Goal: Task Accomplishment & Management: Manage account settings

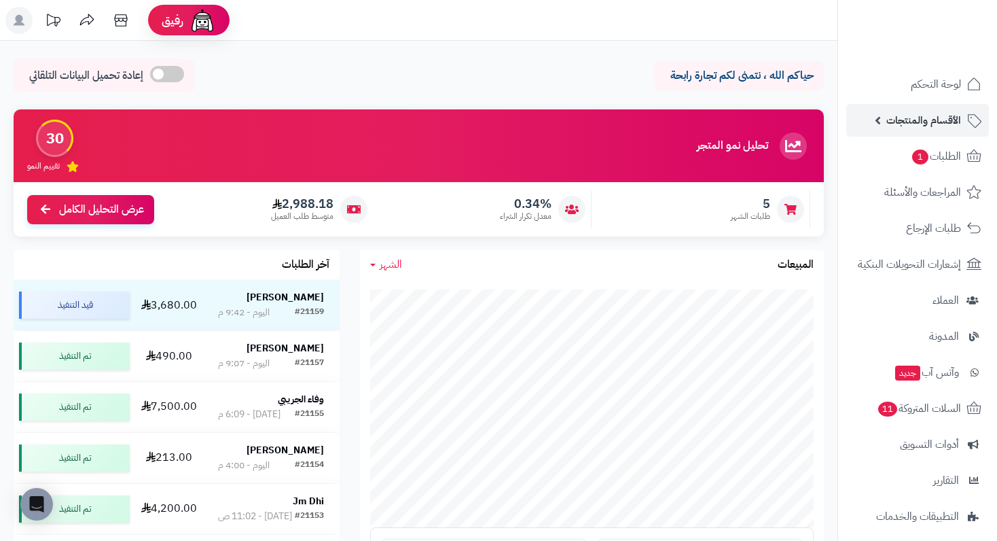
click at [954, 126] on span "الأقسام والمنتجات" at bounding box center [924, 120] width 75 height 19
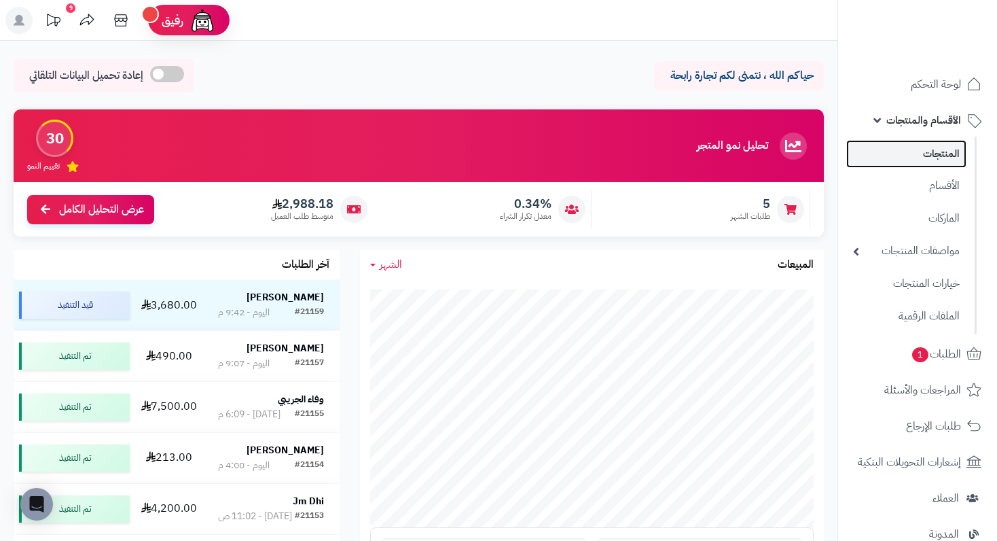
click at [945, 150] on link "المنتجات" at bounding box center [906, 154] width 120 height 28
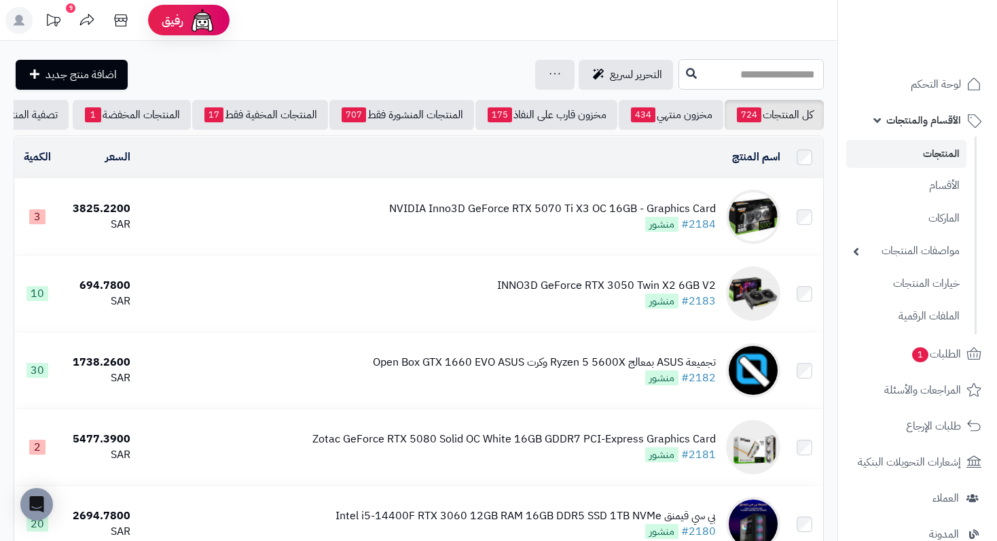
click at [781, 75] on input "text" at bounding box center [751, 74] width 145 height 31
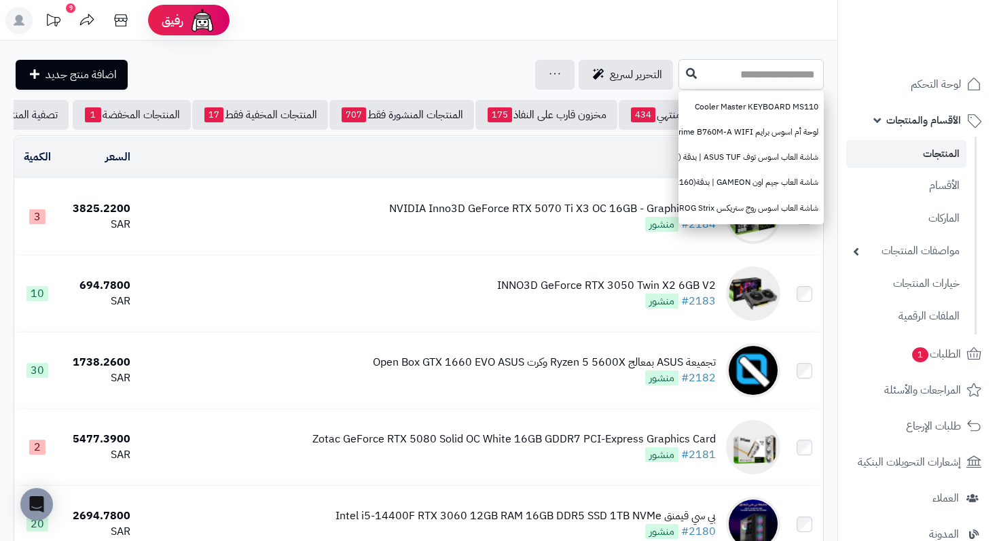
paste input "**********"
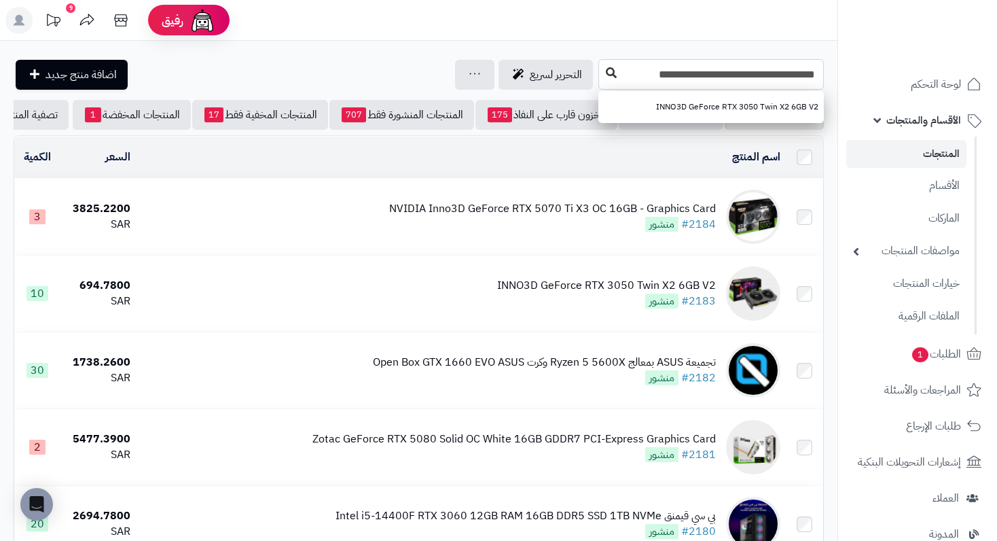
type input "**********"
click at [607, 75] on icon at bounding box center [611, 72] width 11 height 11
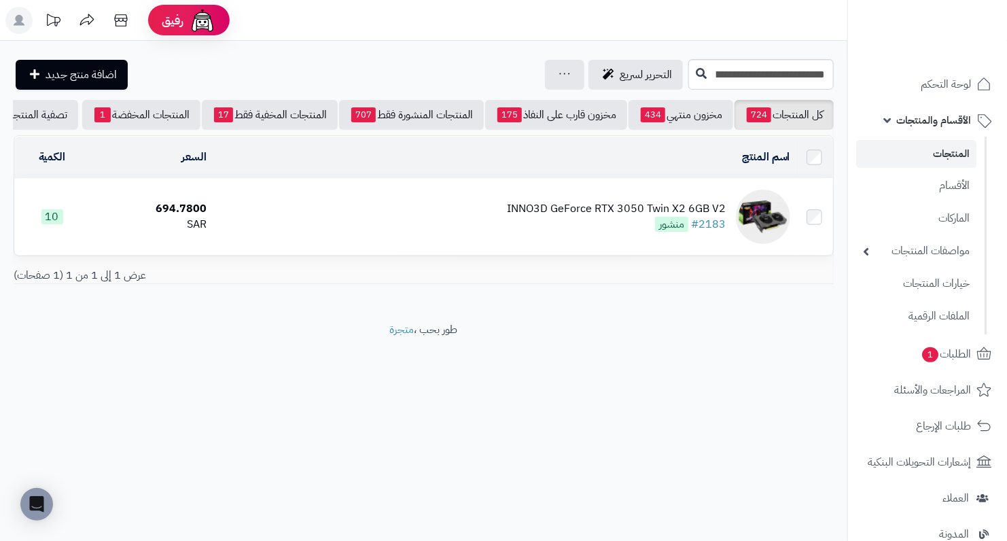
click at [618, 212] on div "INNO3D GeForce RTX 3050 Twin X2 6GB V2" at bounding box center [616, 209] width 219 height 16
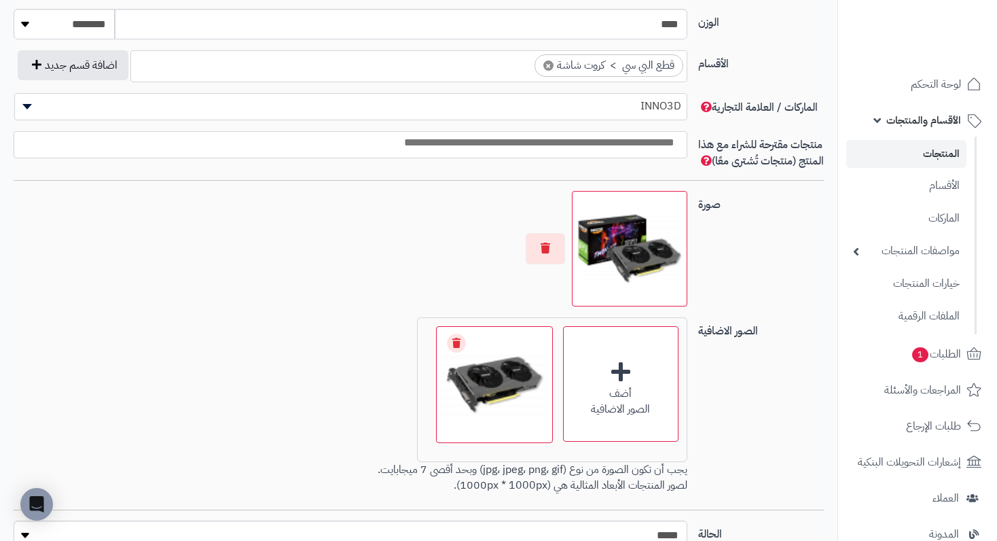
scroll to position [815, 0]
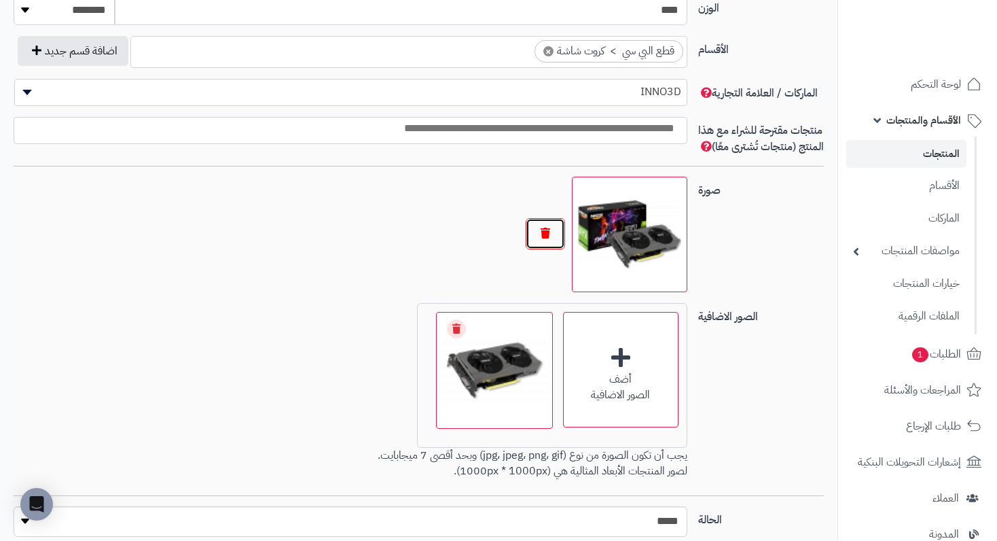
click at [539, 244] on button "button" at bounding box center [545, 233] width 39 height 31
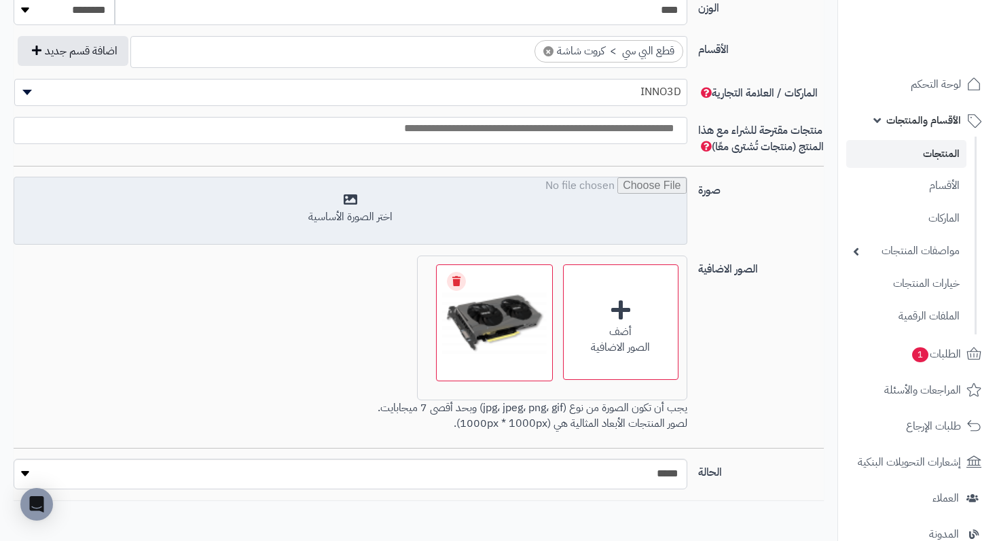
click at [323, 229] on input "file" at bounding box center [350, 211] width 672 height 68
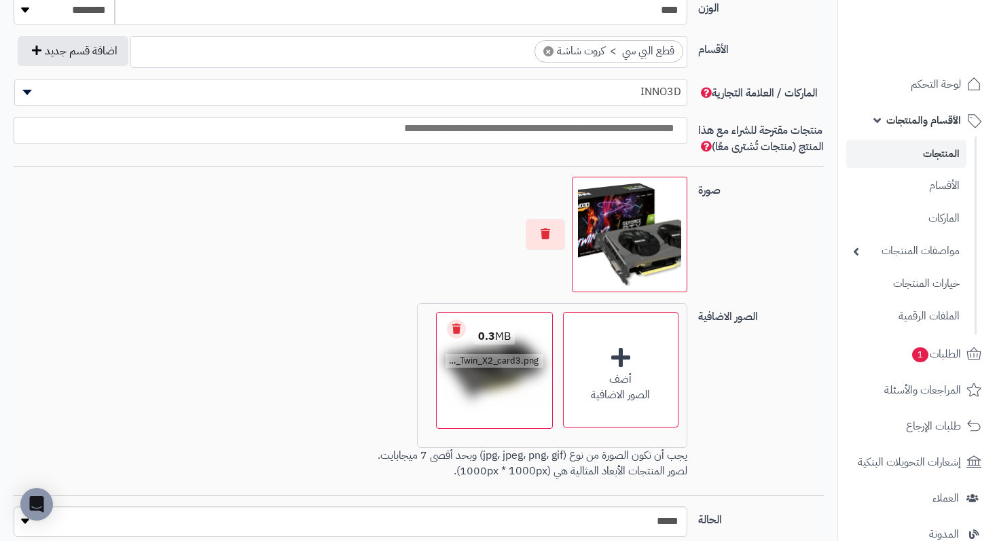
click at [457, 337] on link "Remove file" at bounding box center [456, 328] width 19 height 19
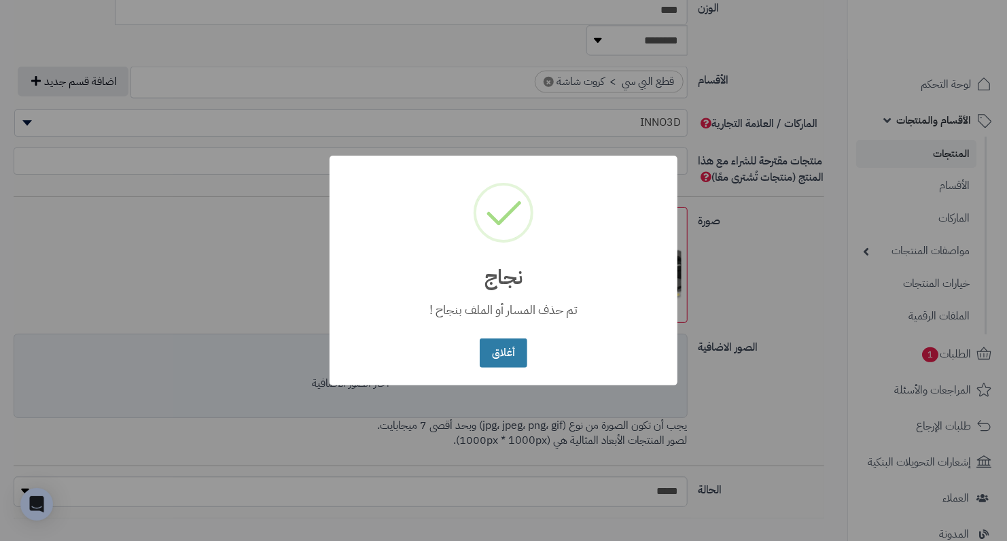
click at [505, 362] on button "أغلاق" at bounding box center [503, 352] width 47 height 29
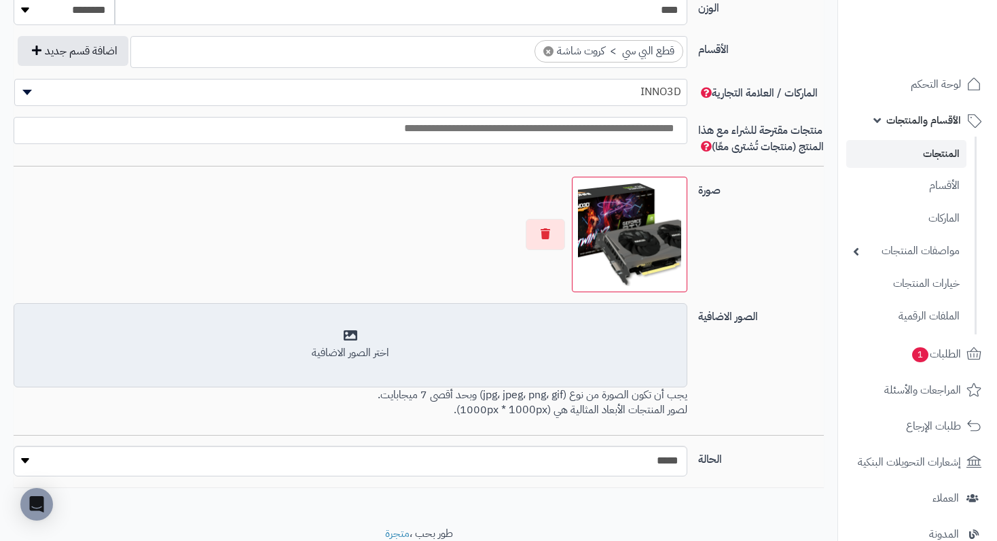
click at [343, 357] on div "اختر الصور الاضافية" at bounding box center [350, 345] width 656 height 32
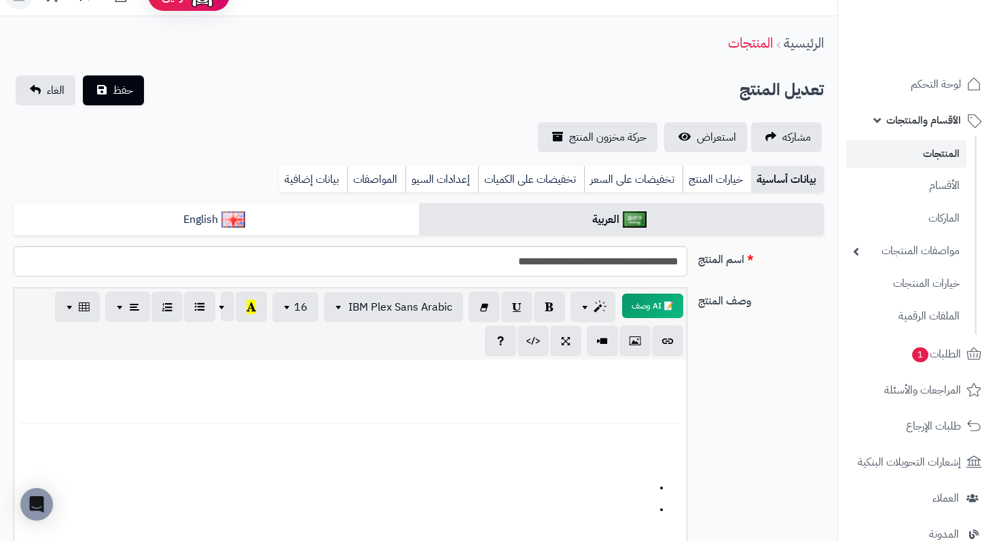
scroll to position [0, 0]
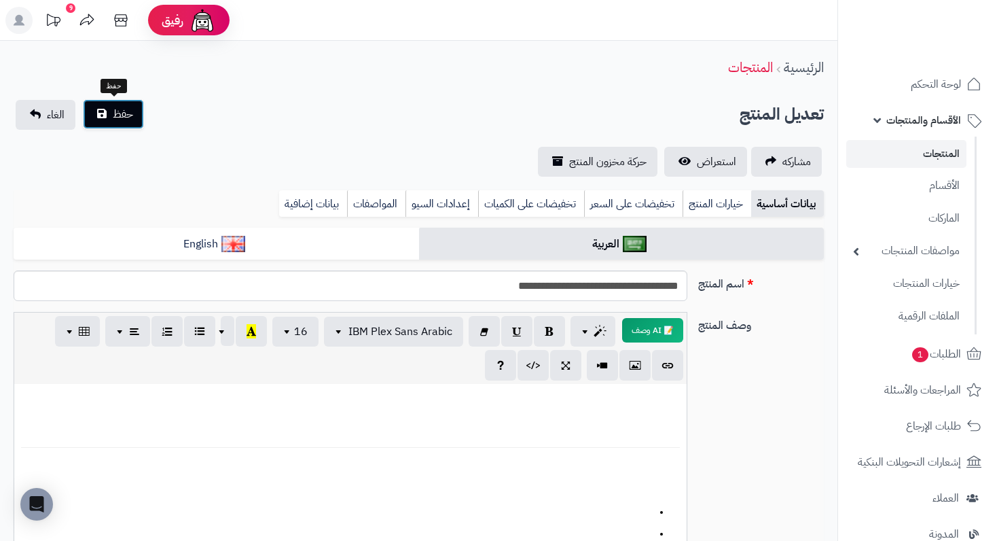
click at [126, 125] on button "حفظ" at bounding box center [113, 114] width 61 height 30
